Goal: Go to known website: Access a specific website the user already knows

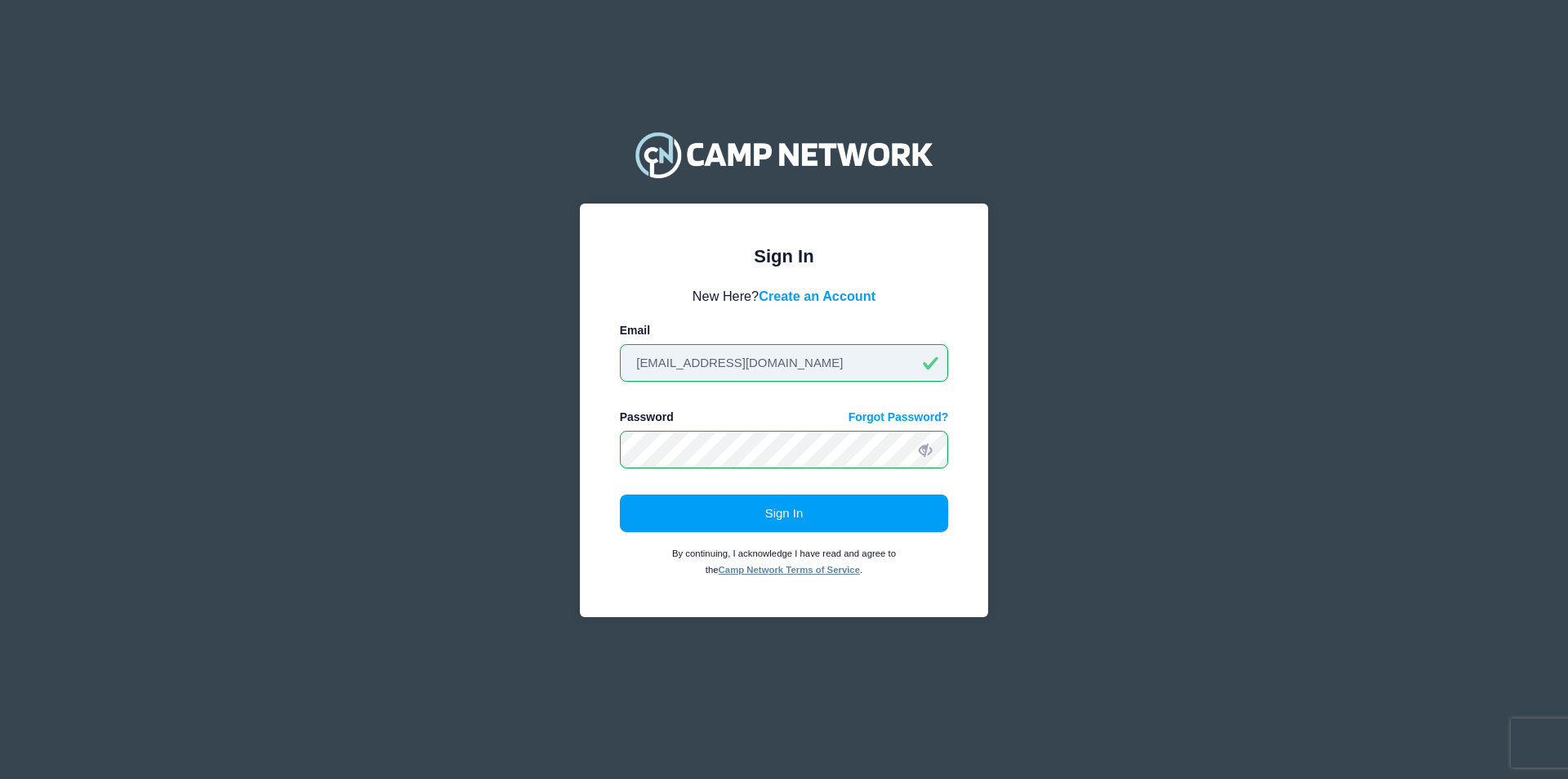
drag, startPoint x: 441, startPoint y: 398, endPoint x: 409, endPoint y: 398, distance: 32.0
click at [409, 398] on div "Sign In Please login to continue. Directors are required to create an account p…" at bounding box center [784, 389] width 1568 height 779
type input "PIsham@okstate.edu"
click at [620, 495] on button "Sign In" at bounding box center [784, 513] width 329 height 37
